Goal: Information Seeking & Learning: Learn about a topic

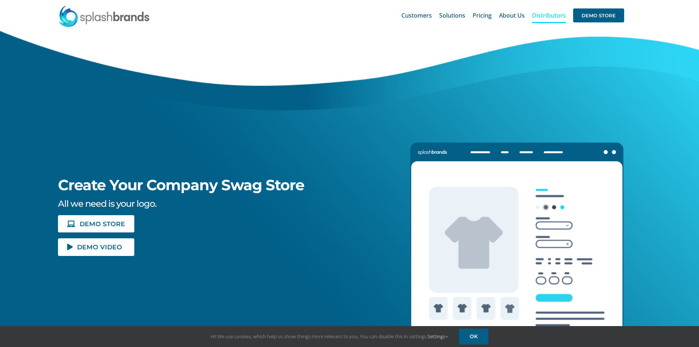
click at [546, 18] on span "Distributors" at bounding box center [549, 15] width 34 height 6
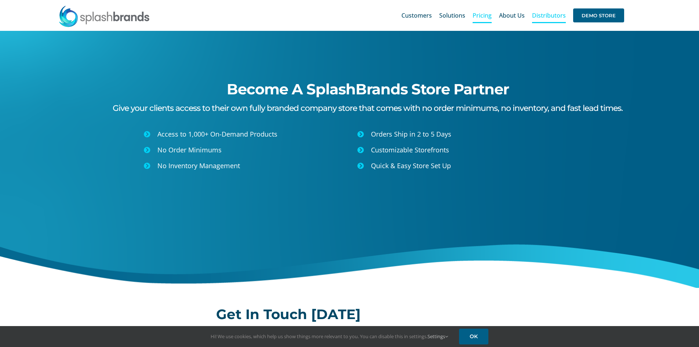
click at [485, 15] on span "Pricing" at bounding box center [482, 15] width 19 height 6
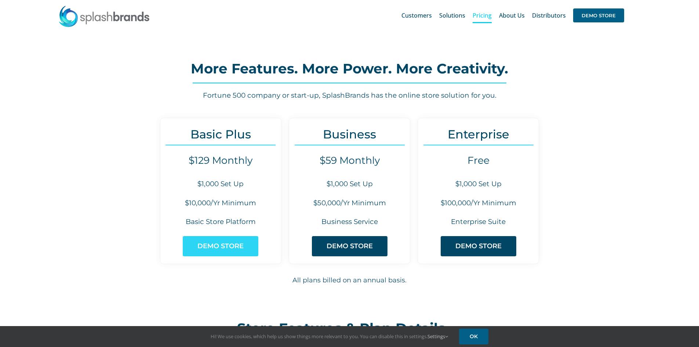
click at [237, 247] on span "DEMO STORE" at bounding box center [220, 246] width 46 height 8
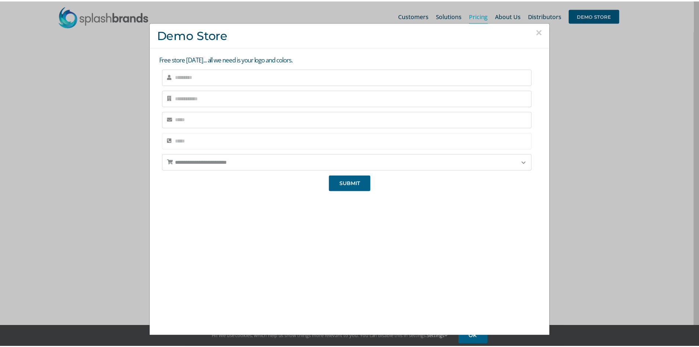
scroll to position [1, 0]
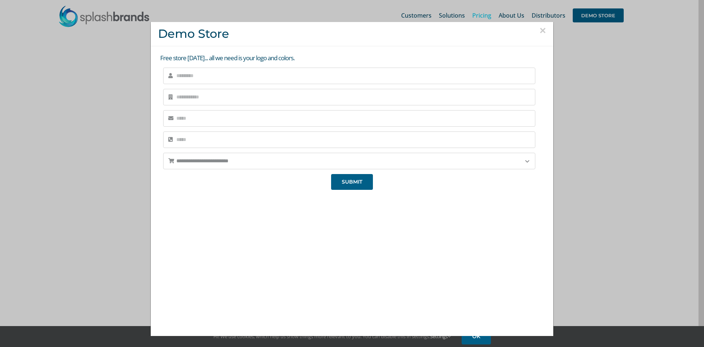
click at [684, 171] on div "**********" at bounding box center [352, 173] width 704 height 347
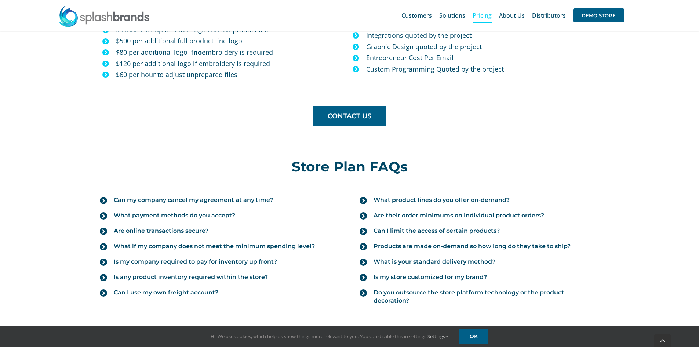
scroll to position [734, 0]
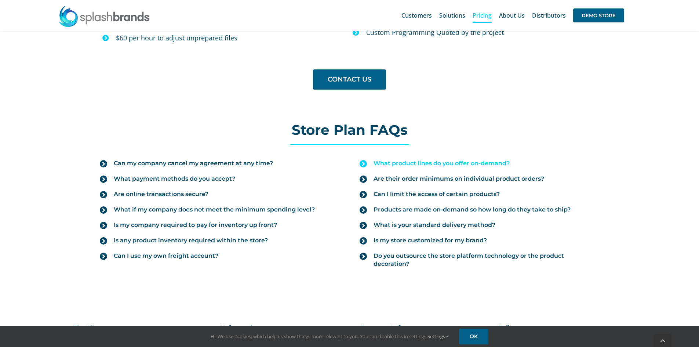
click at [442, 161] on span "What product lines do you offer on-demand?" at bounding box center [441, 163] width 136 height 8
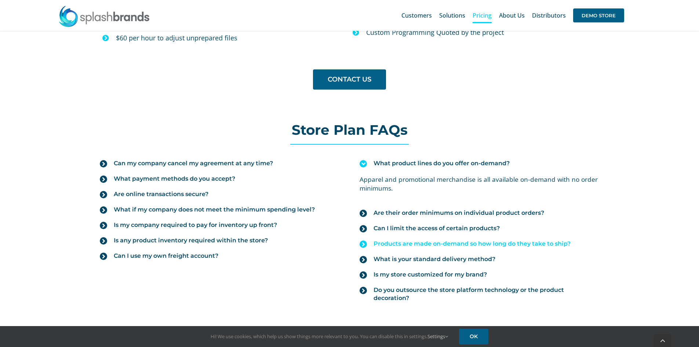
click at [405, 245] on span "Products are made on-demand so how long do they take to ship?" at bounding box center [471, 244] width 197 height 8
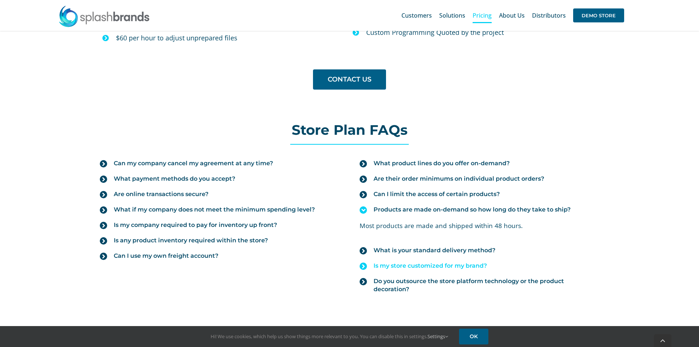
click at [404, 268] on span "Is my store customized for my brand?" at bounding box center [429, 266] width 113 height 8
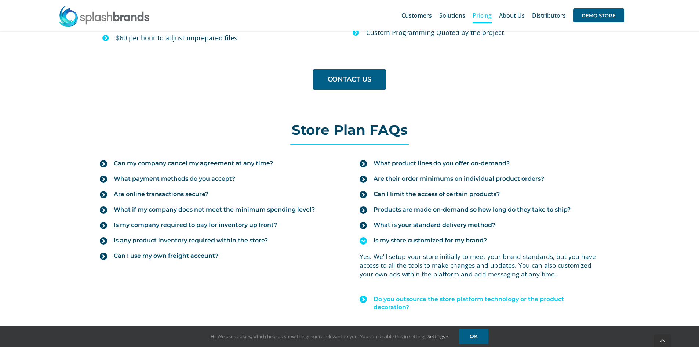
click at [401, 300] on span "Do you outsource the store platform technology or the product decoration?" at bounding box center [485, 303] width 225 height 16
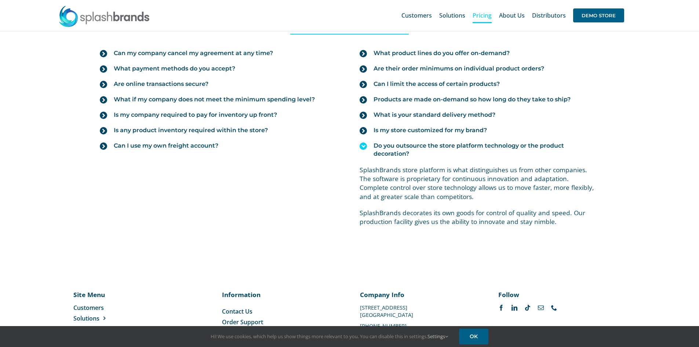
scroll to position [807, 0]
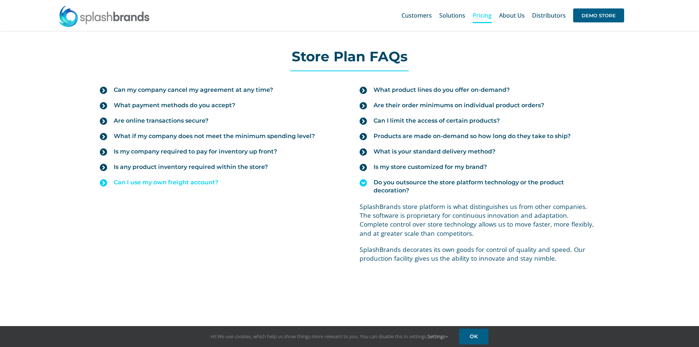
click at [181, 183] on span "Can I use my own freight account?" at bounding box center [166, 182] width 105 height 8
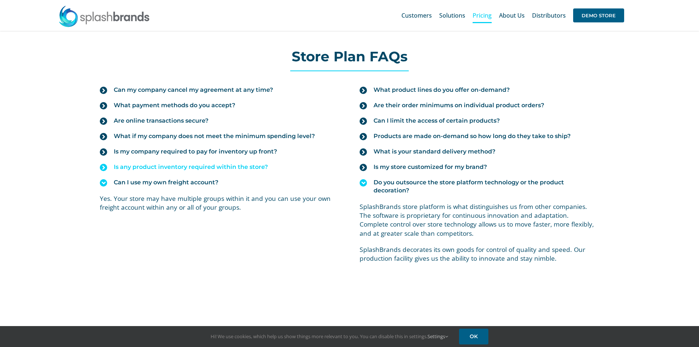
click at [175, 168] on span "Is any product inventory required within the store?" at bounding box center [191, 167] width 154 height 8
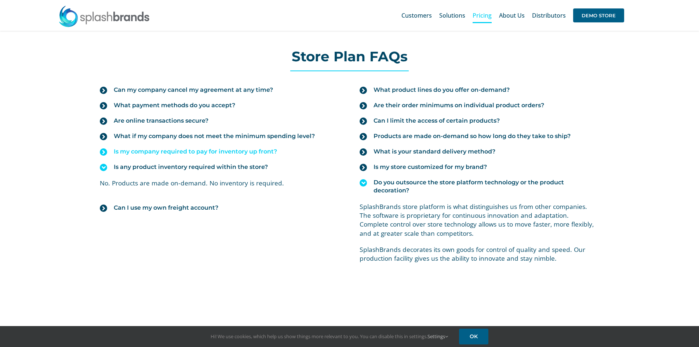
click at [174, 153] on span "Is my company required to pay for inventory up front?" at bounding box center [195, 151] width 163 height 8
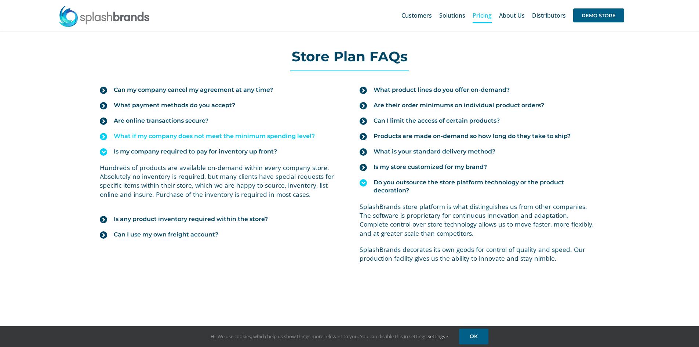
click at [171, 136] on span "What if my company does not meet the minimum spending level?" at bounding box center [214, 136] width 201 height 8
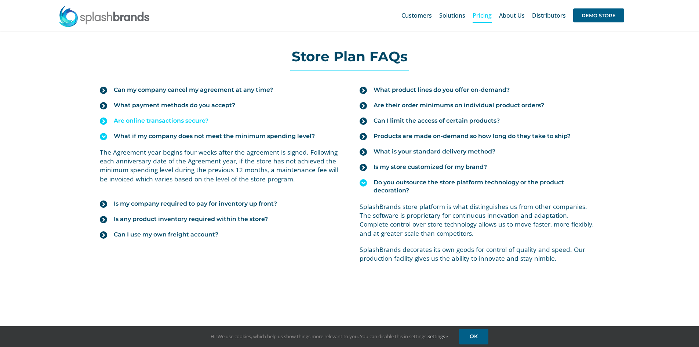
click at [166, 124] on span "Are online transactions secure?" at bounding box center [161, 121] width 95 height 8
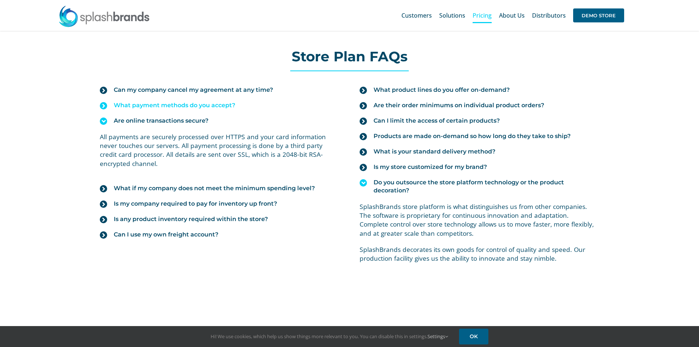
click at [163, 109] on span "What payment methods do you accept?" at bounding box center [174, 105] width 121 height 8
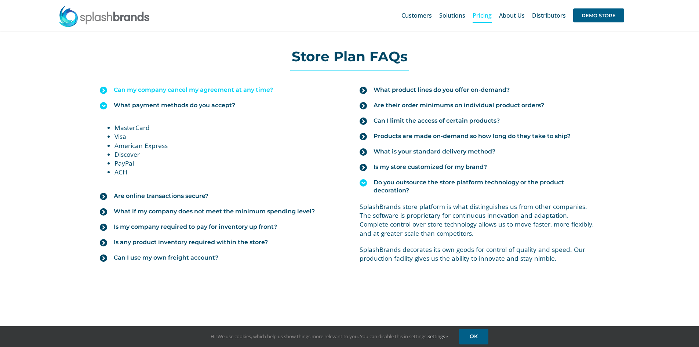
click at [155, 92] on span "Can my company cancel my agreement at any time?" at bounding box center [193, 90] width 159 height 8
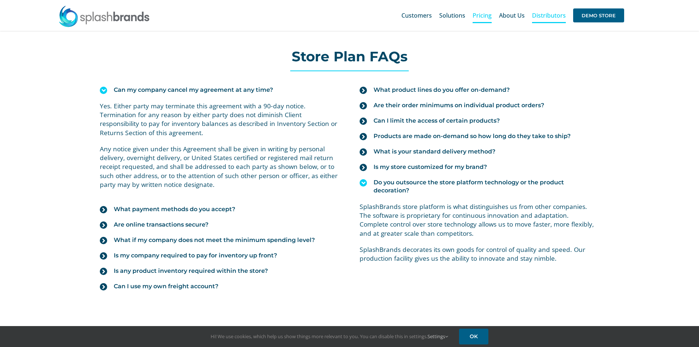
click at [543, 15] on span "Distributors" at bounding box center [549, 15] width 34 height 6
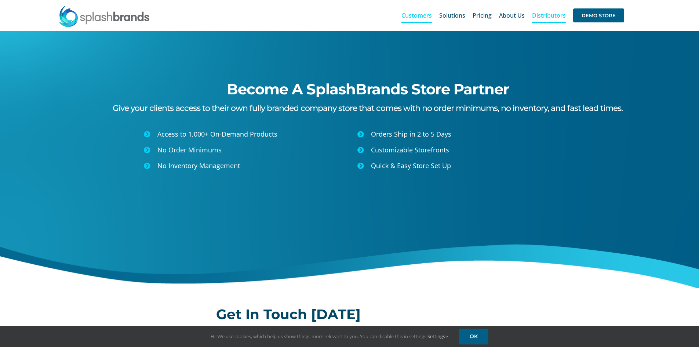
click at [424, 16] on span "Customers" at bounding box center [416, 15] width 30 height 6
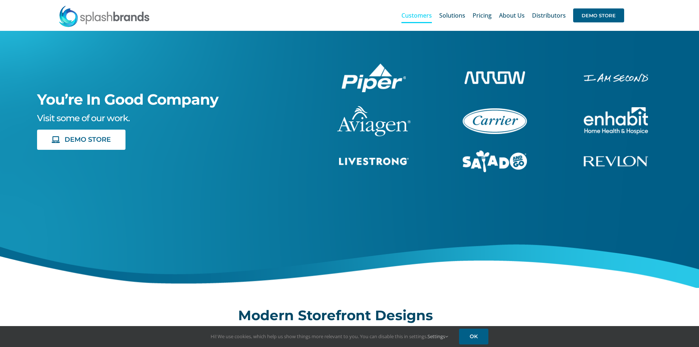
click at [494, 161] on img "sng-1C" at bounding box center [495, 161] width 64 height 22
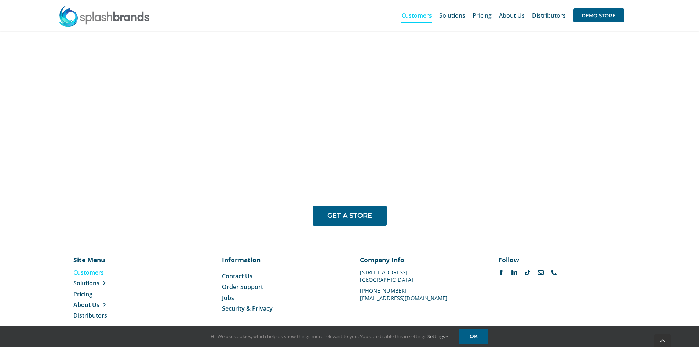
scroll to position [600, 0]
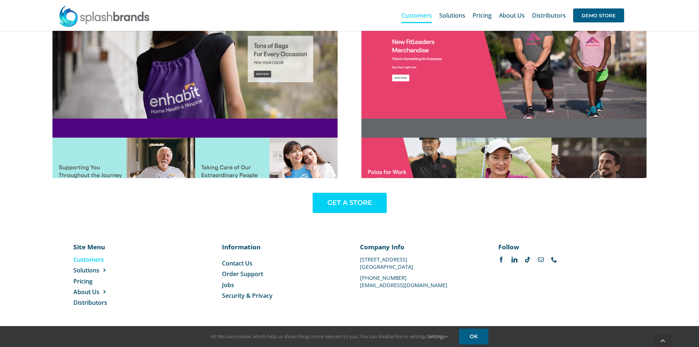
click at [358, 202] on span "GET A STORE" at bounding box center [349, 203] width 45 height 8
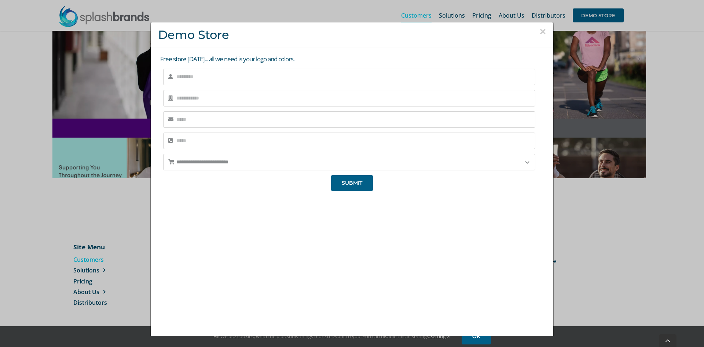
click at [540, 29] on button "×" at bounding box center [543, 31] width 7 height 11
